Goal: Task Accomplishment & Management: Manage account settings

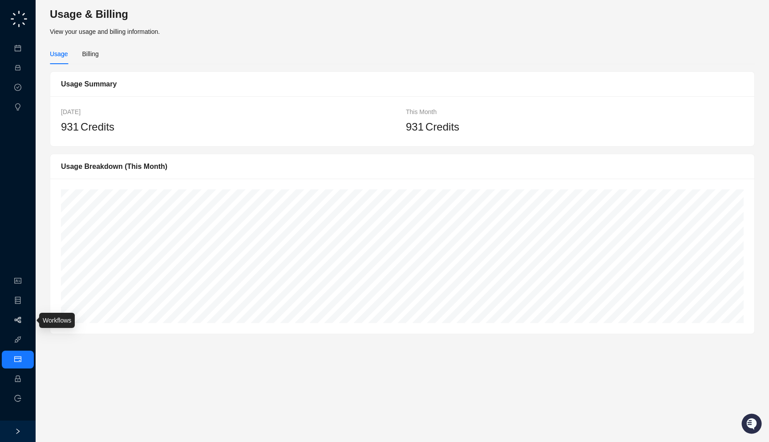
click at [26, 324] on link "Workflows" at bounding box center [40, 320] width 28 height 7
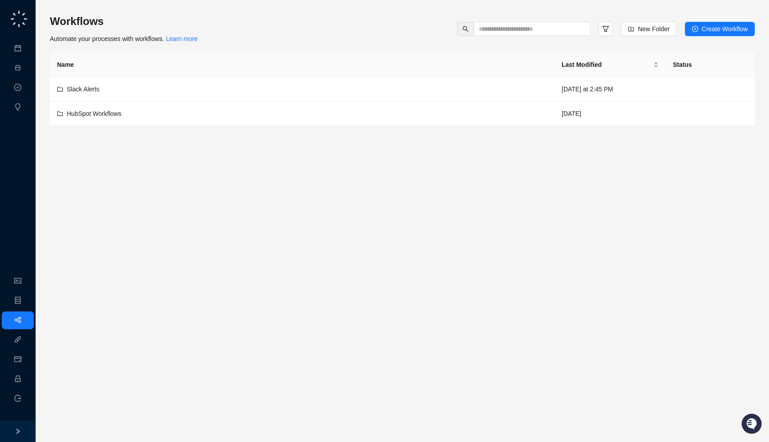
drag, startPoint x: 231, startPoint y: 57, endPoint x: 223, endPoint y: 39, distance: 19.5
click at [223, 39] on div "Workflows Automate your processes with workflows. Learn more New Folder Create …" at bounding box center [402, 70] width 705 height 112
click at [26, 380] on link "Employee" at bounding box center [40, 378] width 28 height 7
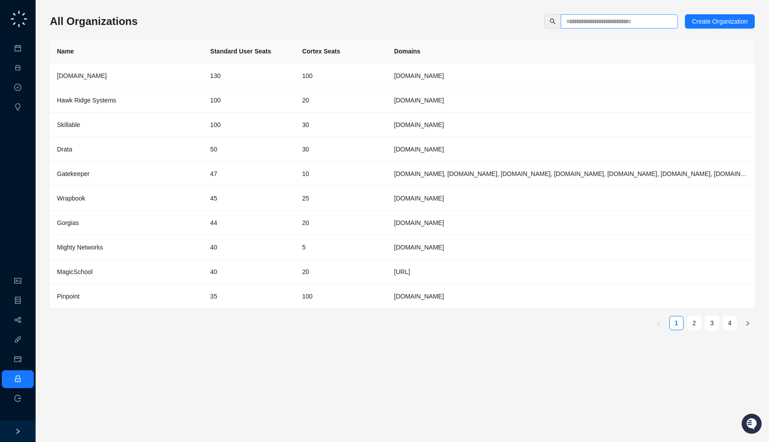
click at [580, 27] on span at bounding box center [619, 21] width 117 height 14
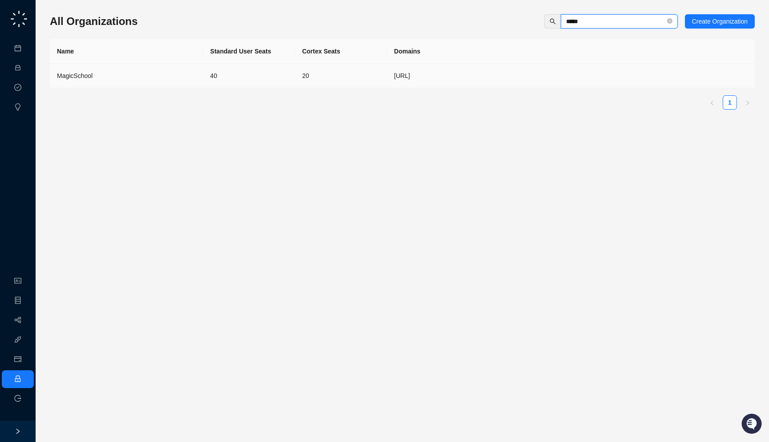
type input "*****"
click at [401, 87] on td "[URL]" at bounding box center [571, 76] width 368 height 24
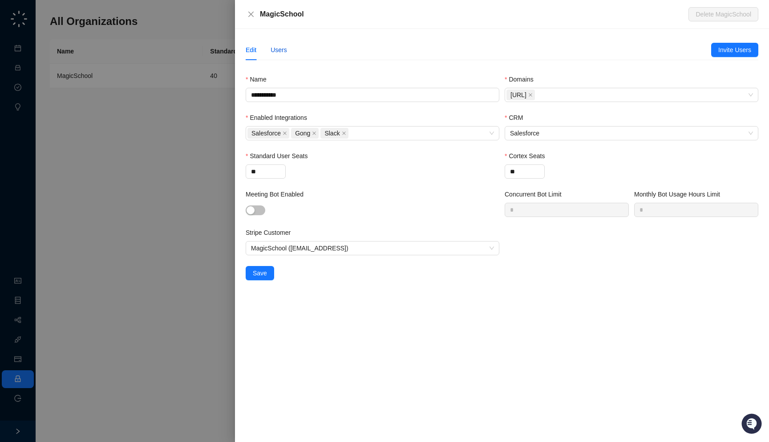
click at [280, 51] on div "Users" at bounding box center [279, 50] width 16 height 10
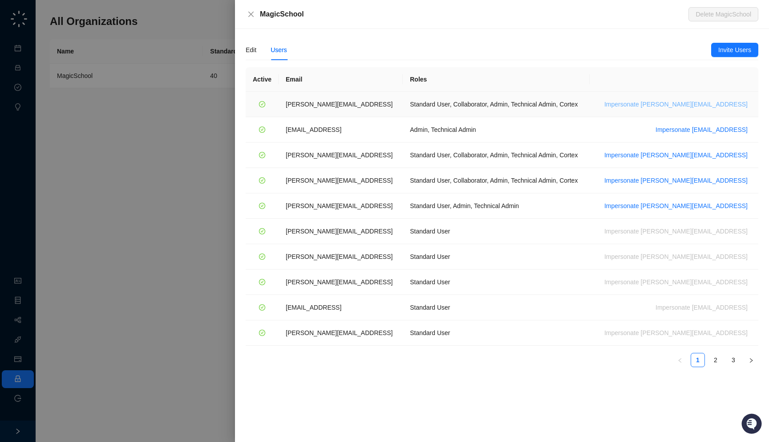
click at [706, 104] on span "Impersonate ana@magicschool.ai" at bounding box center [676, 104] width 143 height 10
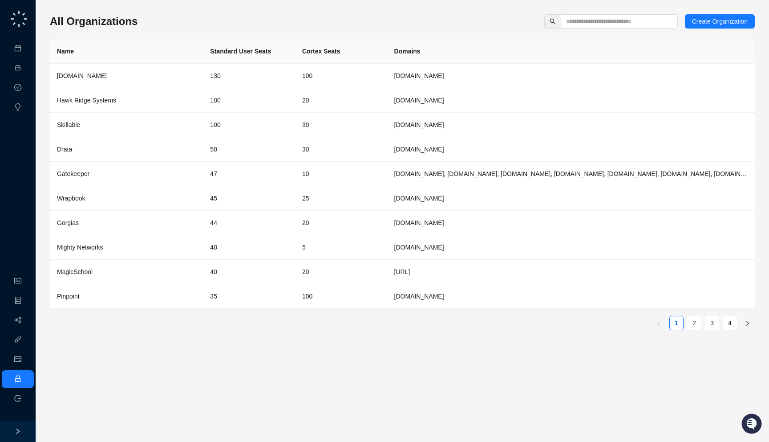
click at [588, 29] on div "All Organizations Create Organization Name Standard User Seats Cortex Seats Dom…" at bounding box center [402, 175] width 705 height 323
click at [588, 22] on input "text" at bounding box center [615, 21] width 99 height 10
type input "***"
click at [236, 145] on td "50" at bounding box center [249, 149] width 92 height 24
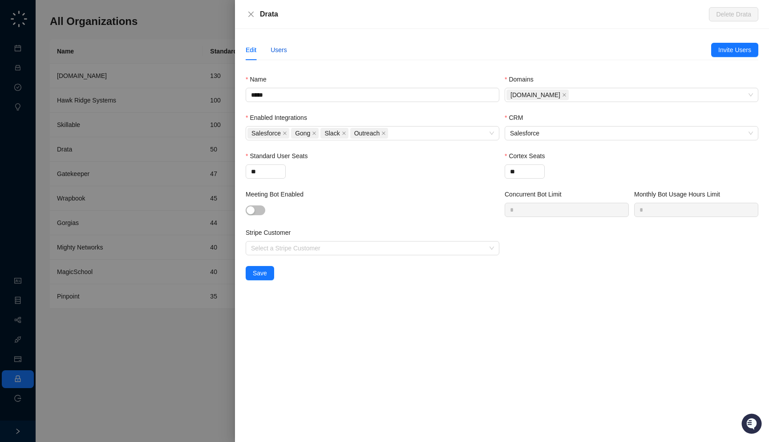
click at [278, 50] on div "Users" at bounding box center [279, 50] width 16 height 10
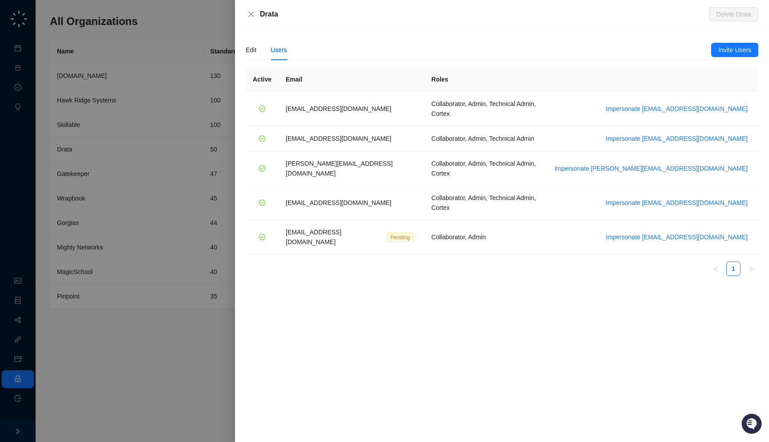
click at [177, 169] on div at bounding box center [384, 221] width 769 height 442
